Goal: Information Seeking & Learning: Learn about a topic

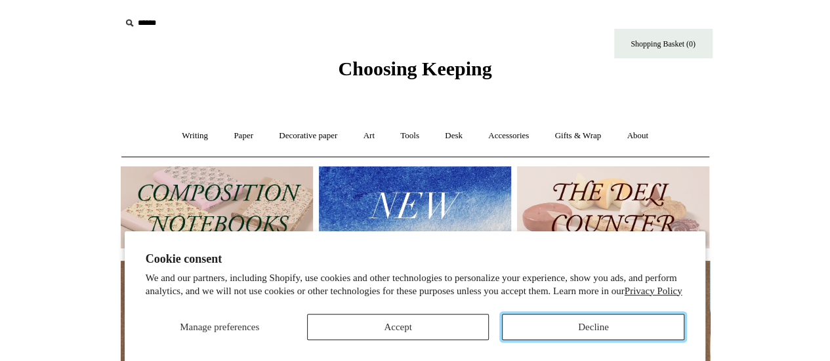
click at [560, 334] on button "Decline" at bounding box center [593, 327] width 182 height 26
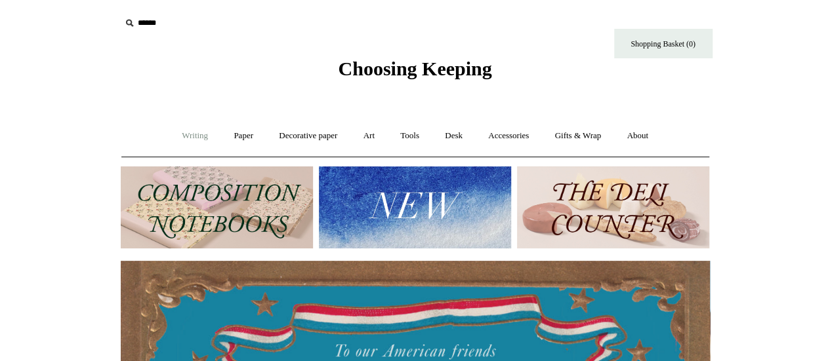
click at [185, 133] on link "Writing +" at bounding box center [195, 136] width 50 height 35
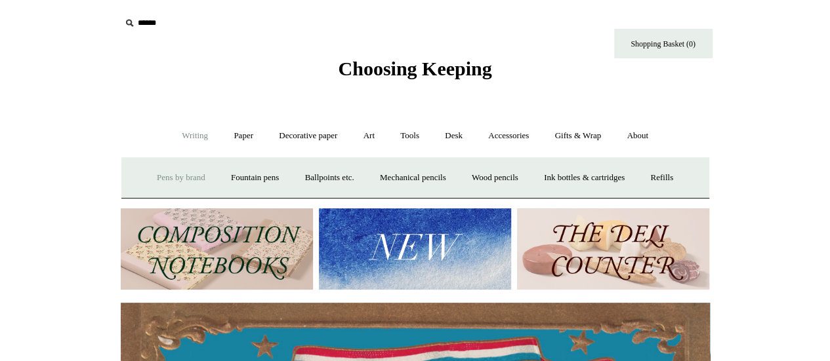
click at [186, 182] on link "Pens by brand +" at bounding box center [181, 178] width 72 height 35
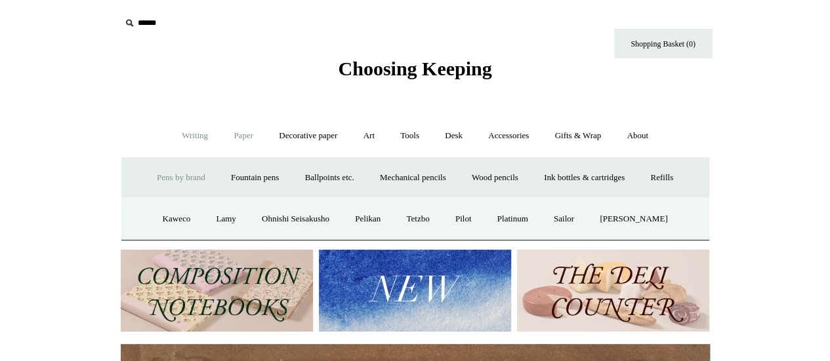
click at [248, 137] on link "Paper +" at bounding box center [243, 136] width 43 height 35
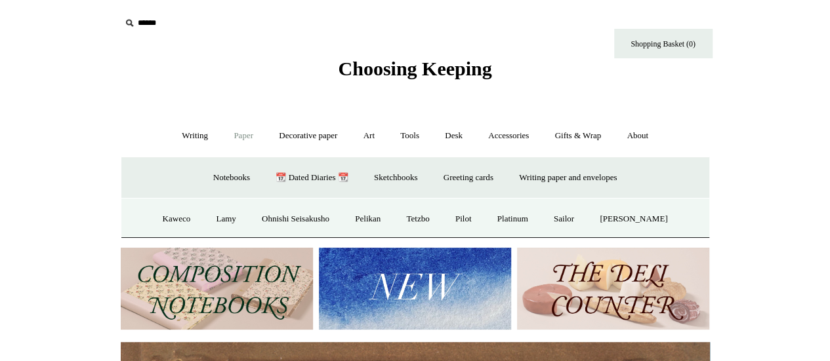
click at [248, 137] on link "Paper -" at bounding box center [243, 136] width 43 height 35
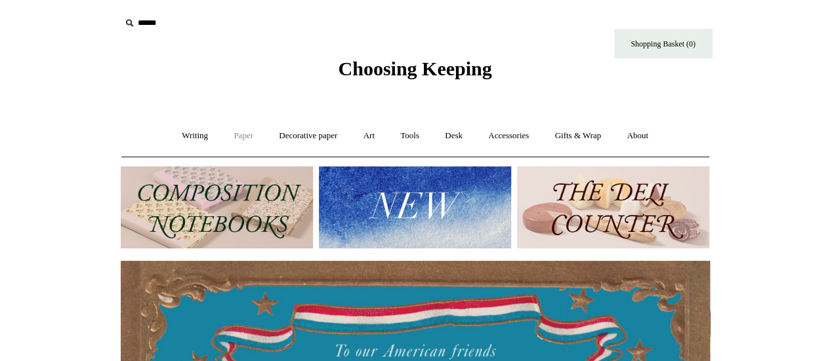
click at [245, 136] on link "Paper +" at bounding box center [243, 136] width 43 height 35
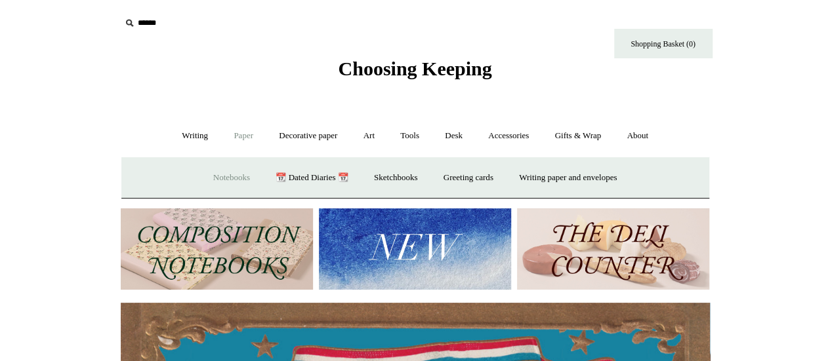
click at [240, 186] on link "Notebooks +" at bounding box center [231, 178] width 60 height 35
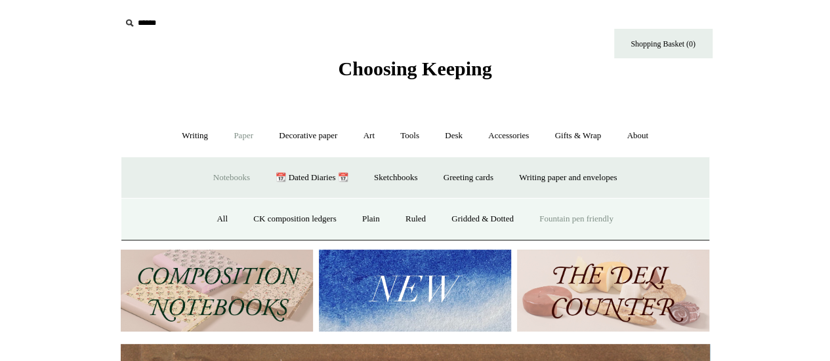
click at [563, 228] on link "Fountain pen friendly" at bounding box center [576, 219] width 98 height 35
click at [190, 137] on link "Writing +" at bounding box center [195, 136] width 50 height 35
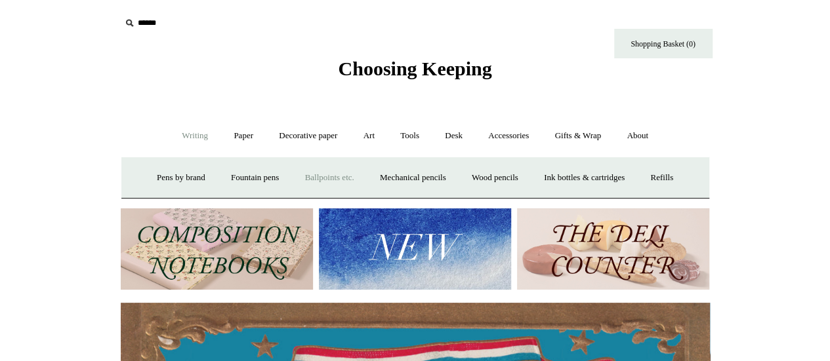
click at [324, 176] on link "Ballpoints etc. +" at bounding box center [329, 178] width 73 height 35
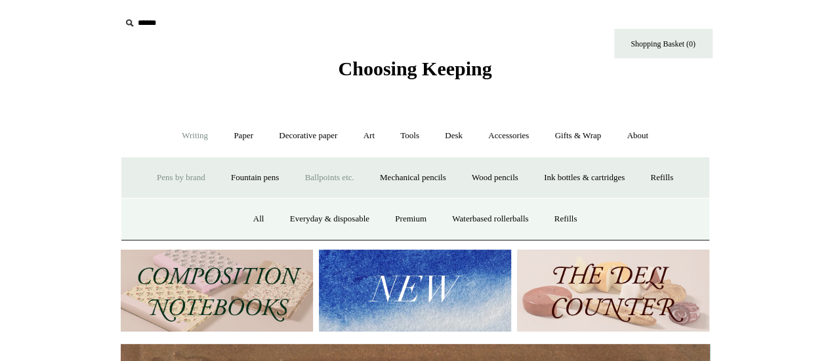
click at [145, 167] on link "Pens by brand +" at bounding box center [181, 178] width 72 height 35
click at [296, 217] on link "Ohnishi Seisakusho" at bounding box center [295, 219] width 91 height 35
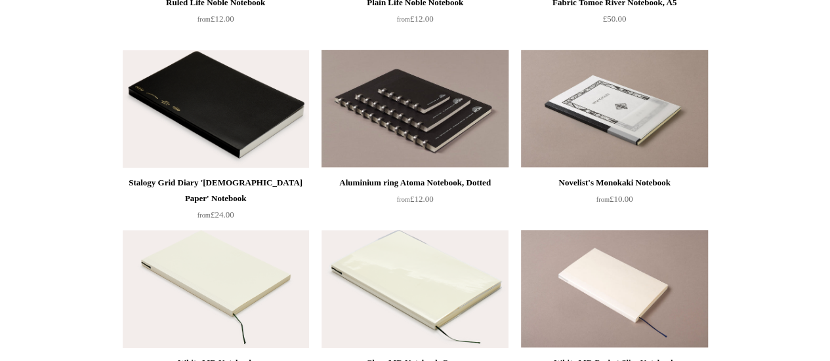
scroll to position [590, 0]
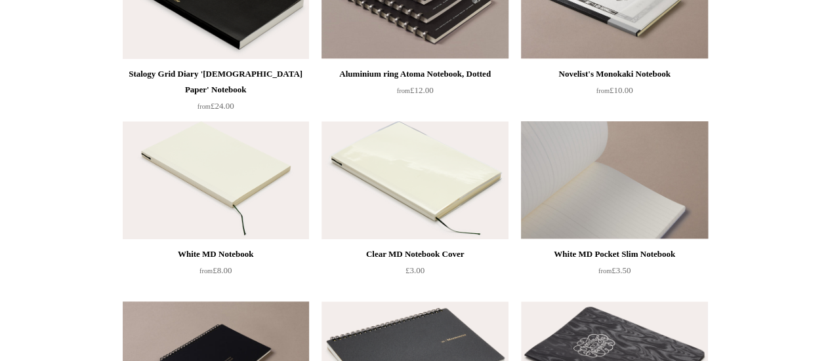
click at [597, 197] on img at bounding box center [614, 180] width 186 height 118
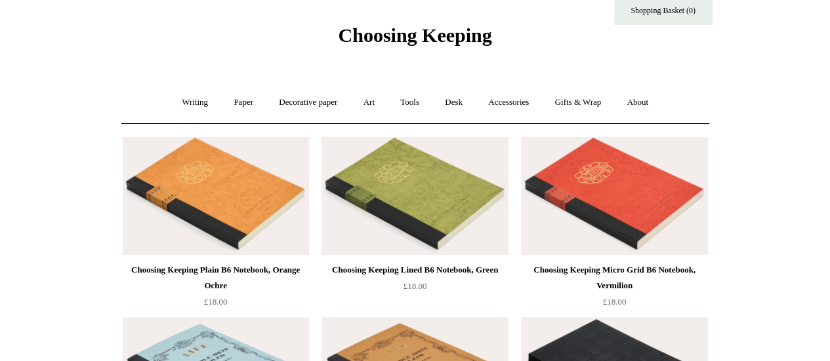
scroll to position [0, 0]
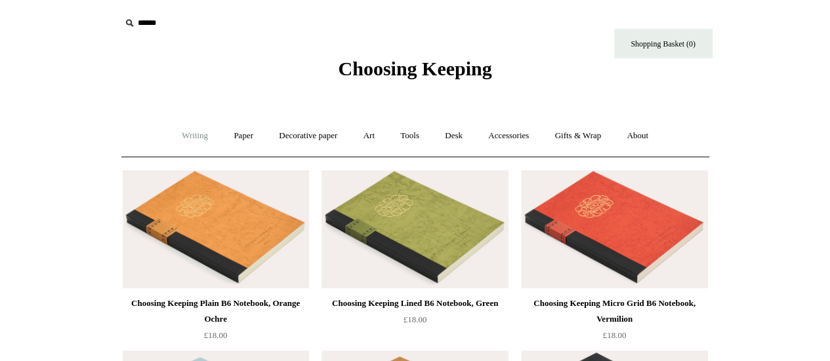
click at [194, 141] on link "Writing +" at bounding box center [195, 136] width 50 height 35
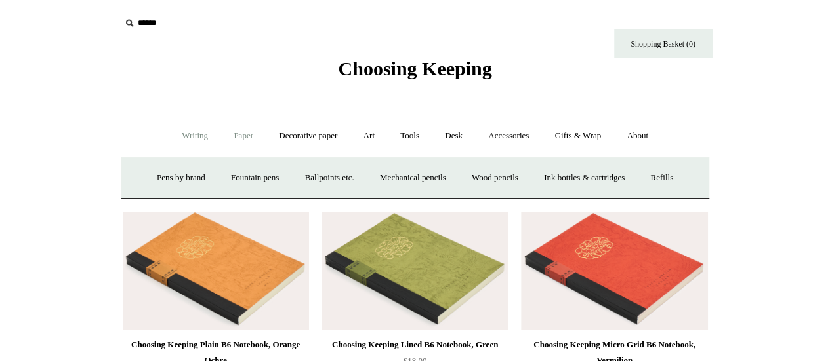
click at [239, 133] on link "Paper +" at bounding box center [243, 136] width 43 height 35
click at [228, 176] on link "Notebooks +" at bounding box center [231, 178] width 60 height 35
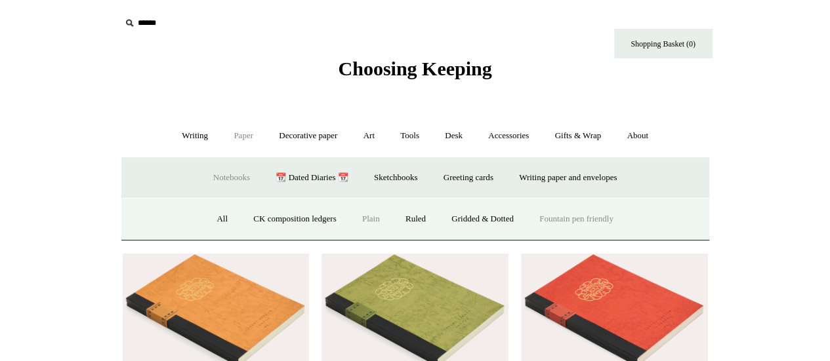
click at [357, 218] on link "Plain" at bounding box center [370, 219] width 41 height 35
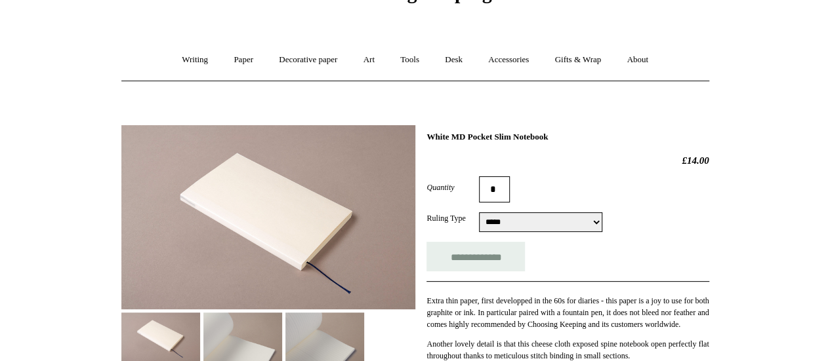
scroll to position [131, 0]
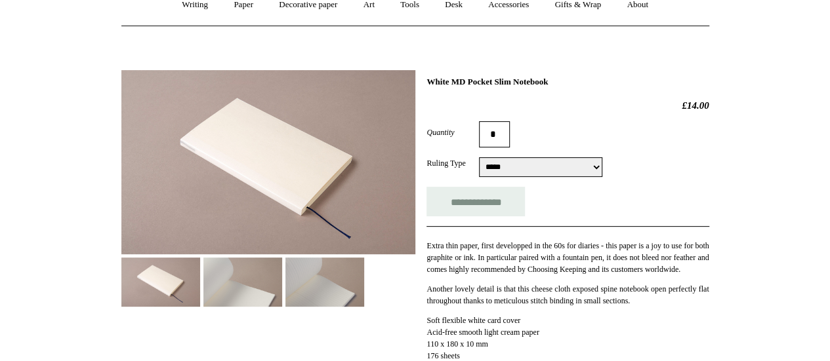
click at [491, 163] on select "**********" at bounding box center [540, 167] width 123 height 20
click at [269, 274] on img at bounding box center [242, 282] width 79 height 49
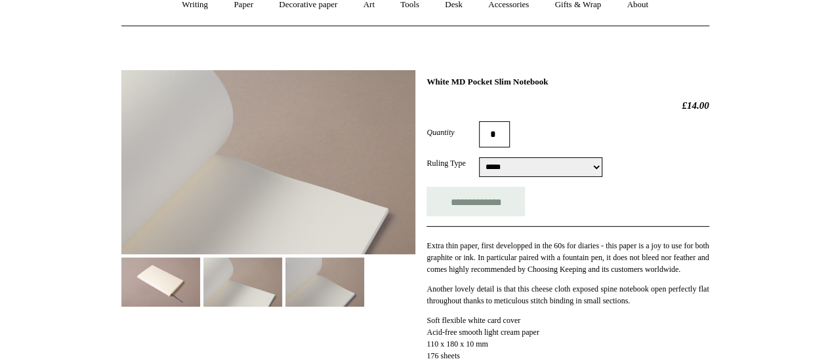
click at [296, 281] on img at bounding box center [324, 282] width 79 height 49
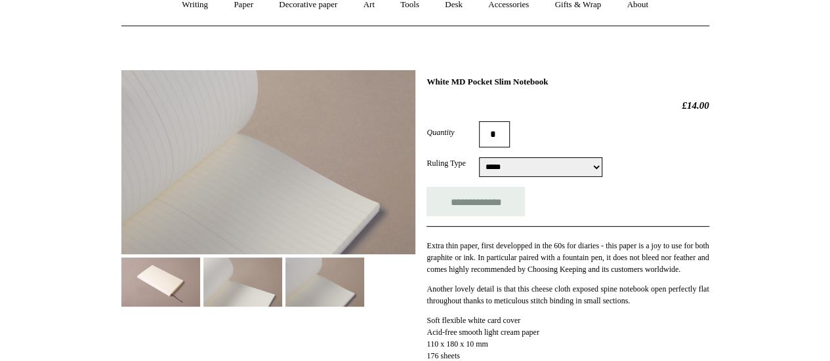
click at [550, 170] on select "**********" at bounding box center [540, 167] width 123 height 20
select select "**********"
click at [479, 157] on select "**********" at bounding box center [540, 167] width 123 height 20
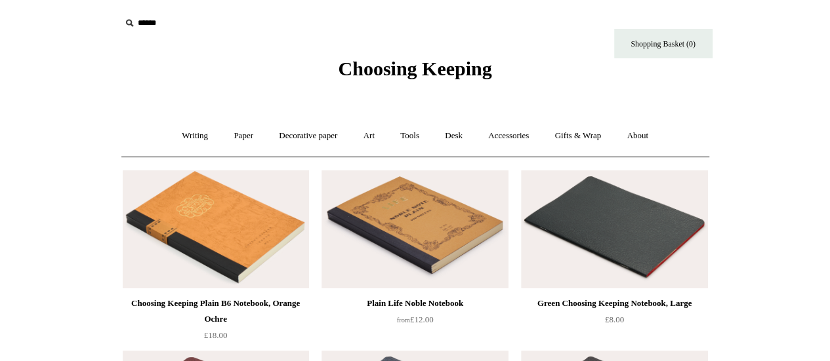
click at [249, 230] on img at bounding box center [216, 230] width 186 height 118
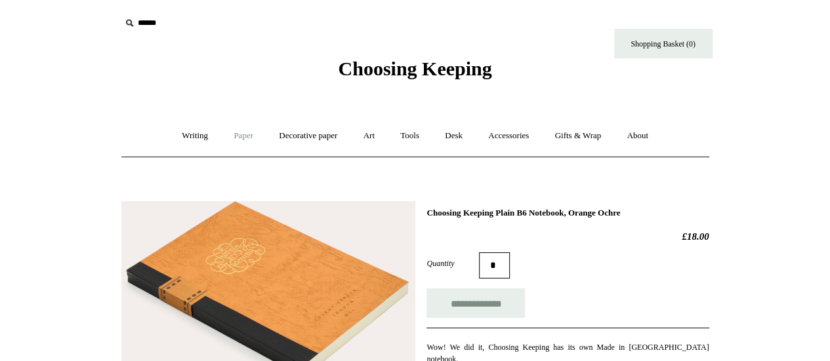
click at [243, 135] on link "Paper +" at bounding box center [243, 136] width 43 height 35
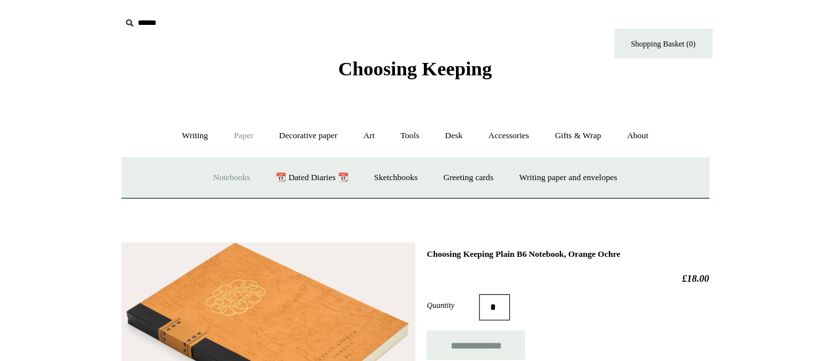
click at [235, 171] on link "Notebooks +" at bounding box center [231, 178] width 60 height 35
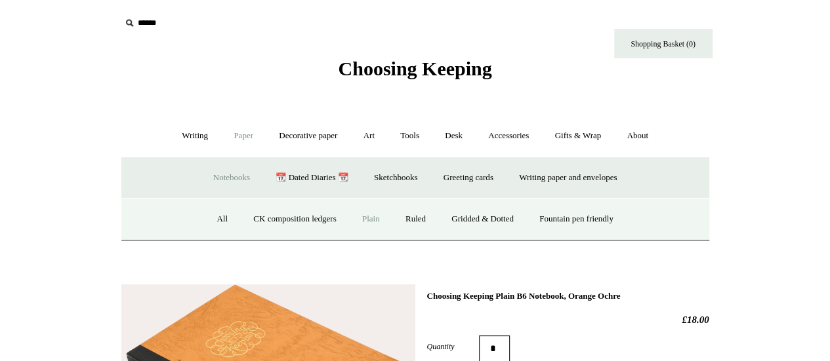
scroll to position [131, 0]
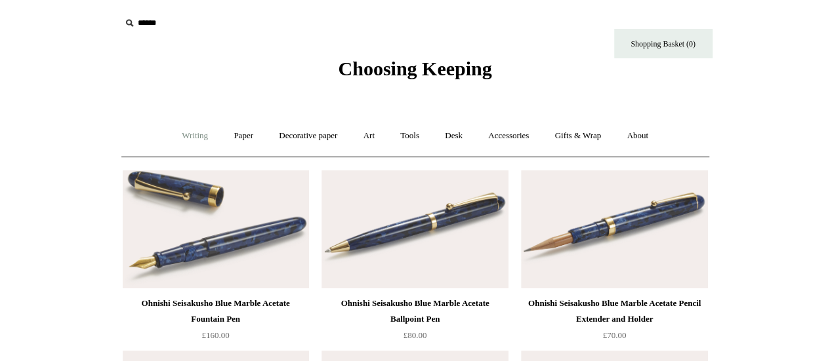
click at [196, 137] on link "Writing +" at bounding box center [195, 136] width 50 height 35
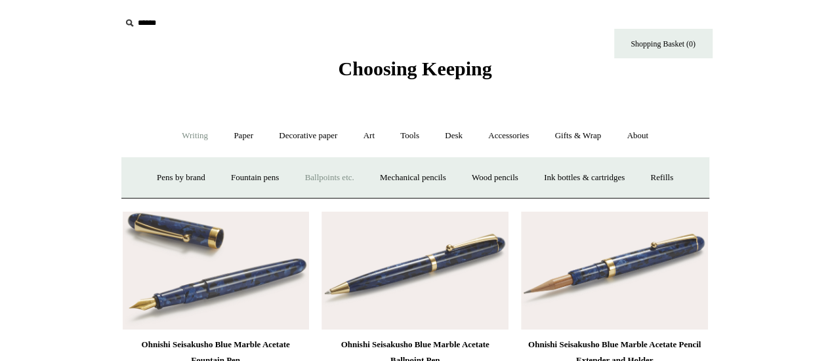
click at [332, 186] on link "Ballpoints etc. +" at bounding box center [329, 178] width 73 height 35
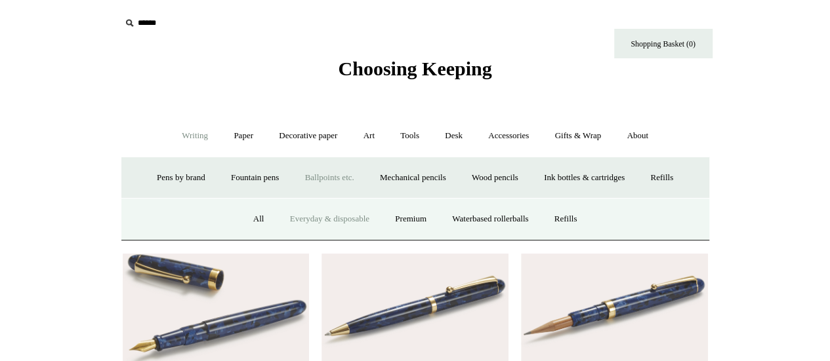
click at [331, 216] on link "Everyday & disposable" at bounding box center [329, 219] width 103 height 35
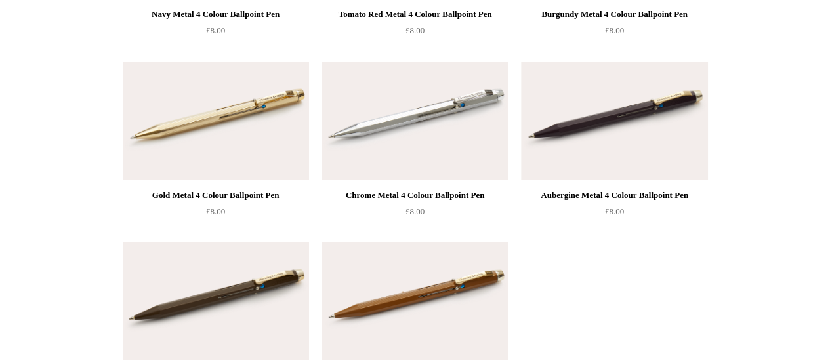
scroll to position [1377, 0]
